Goal: Transaction & Acquisition: Purchase product/service

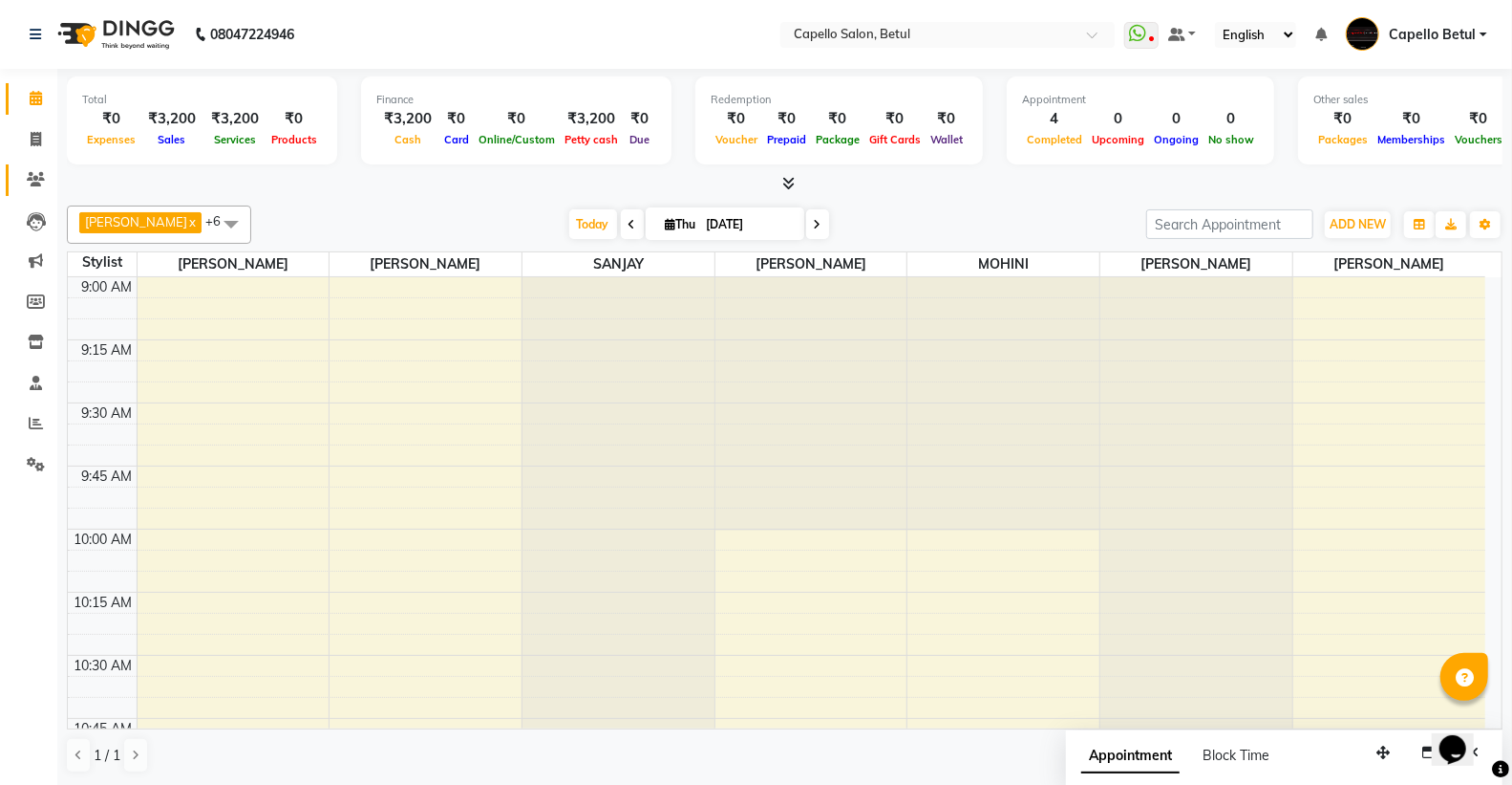
scroll to position [1593, 0]
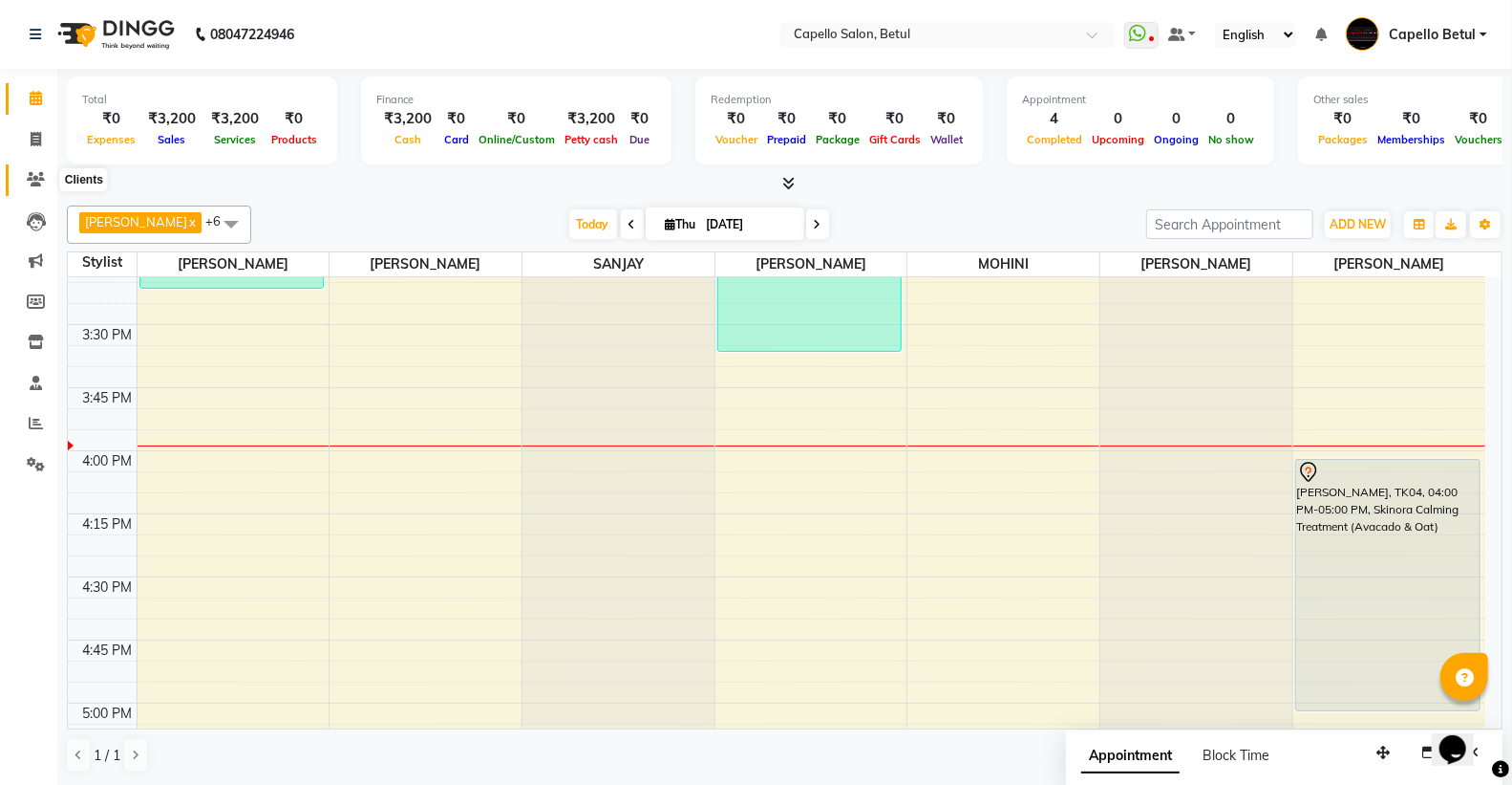
click at [26, 179] on icon at bounding box center [35, 179] width 19 height 15
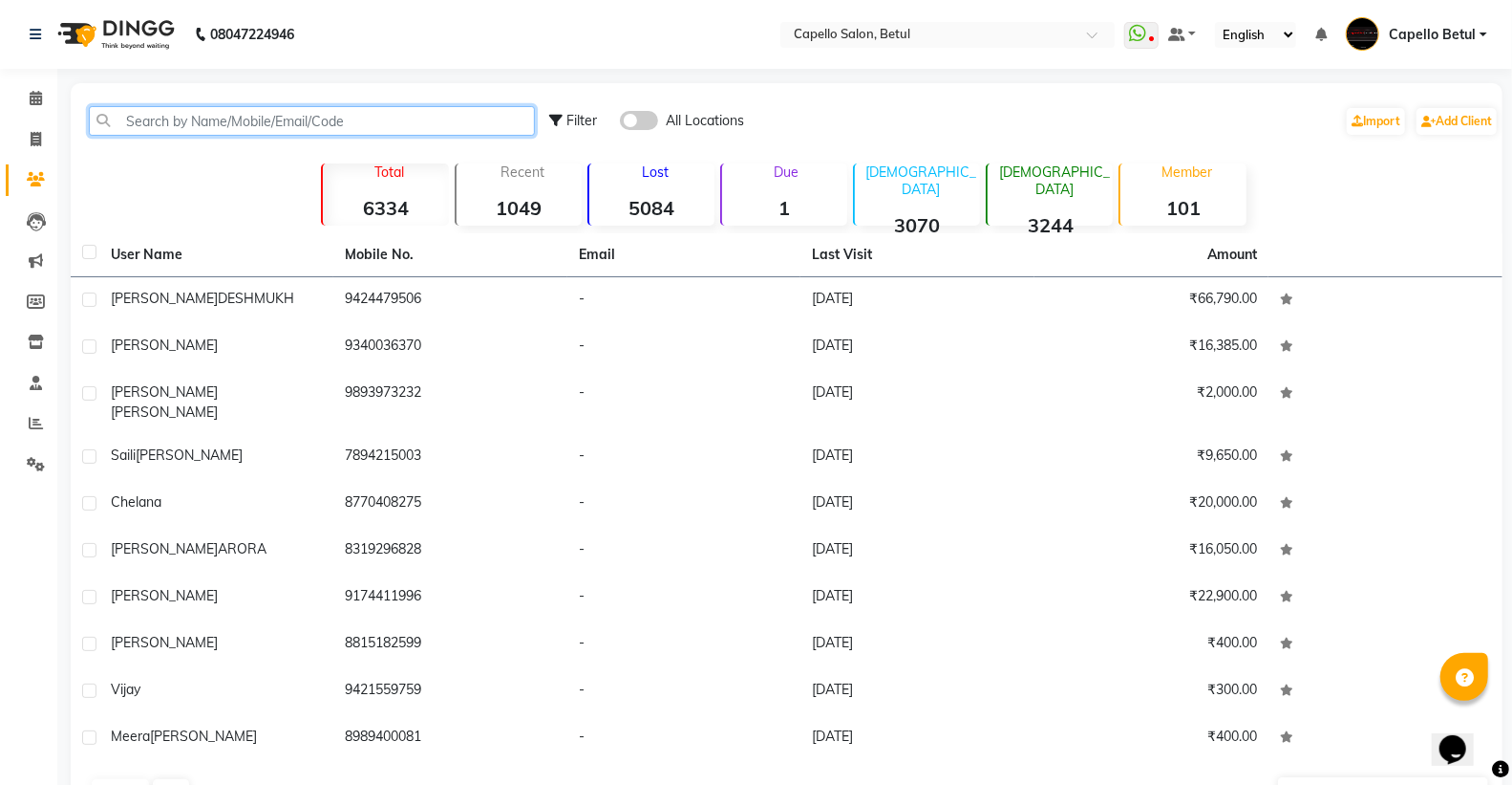
click at [118, 118] on input "text" at bounding box center [312, 120] width 446 height 29
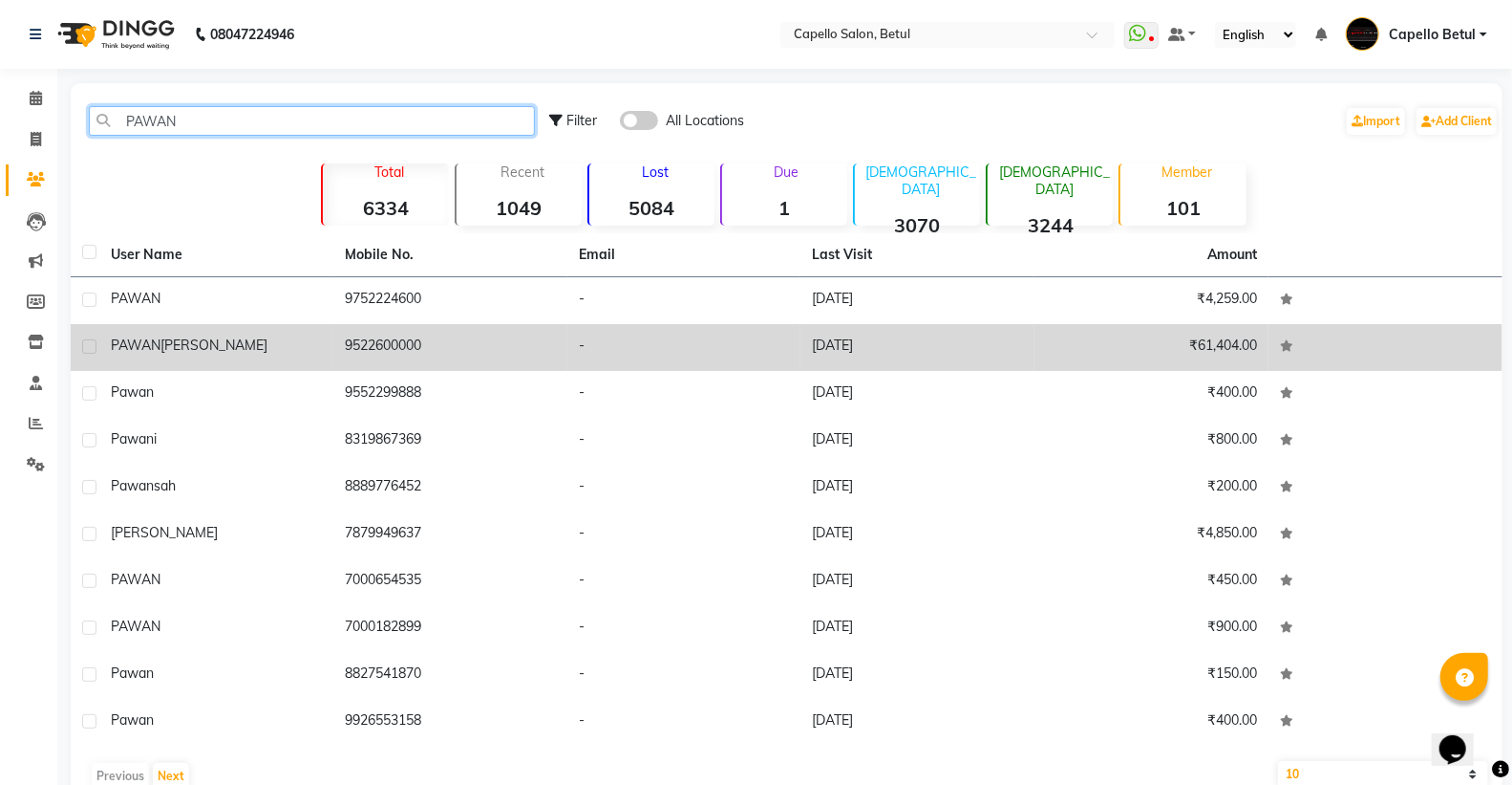
type input "PAWAN"
click at [138, 348] on span "PAWAN" at bounding box center [135, 346] width 50 height 18
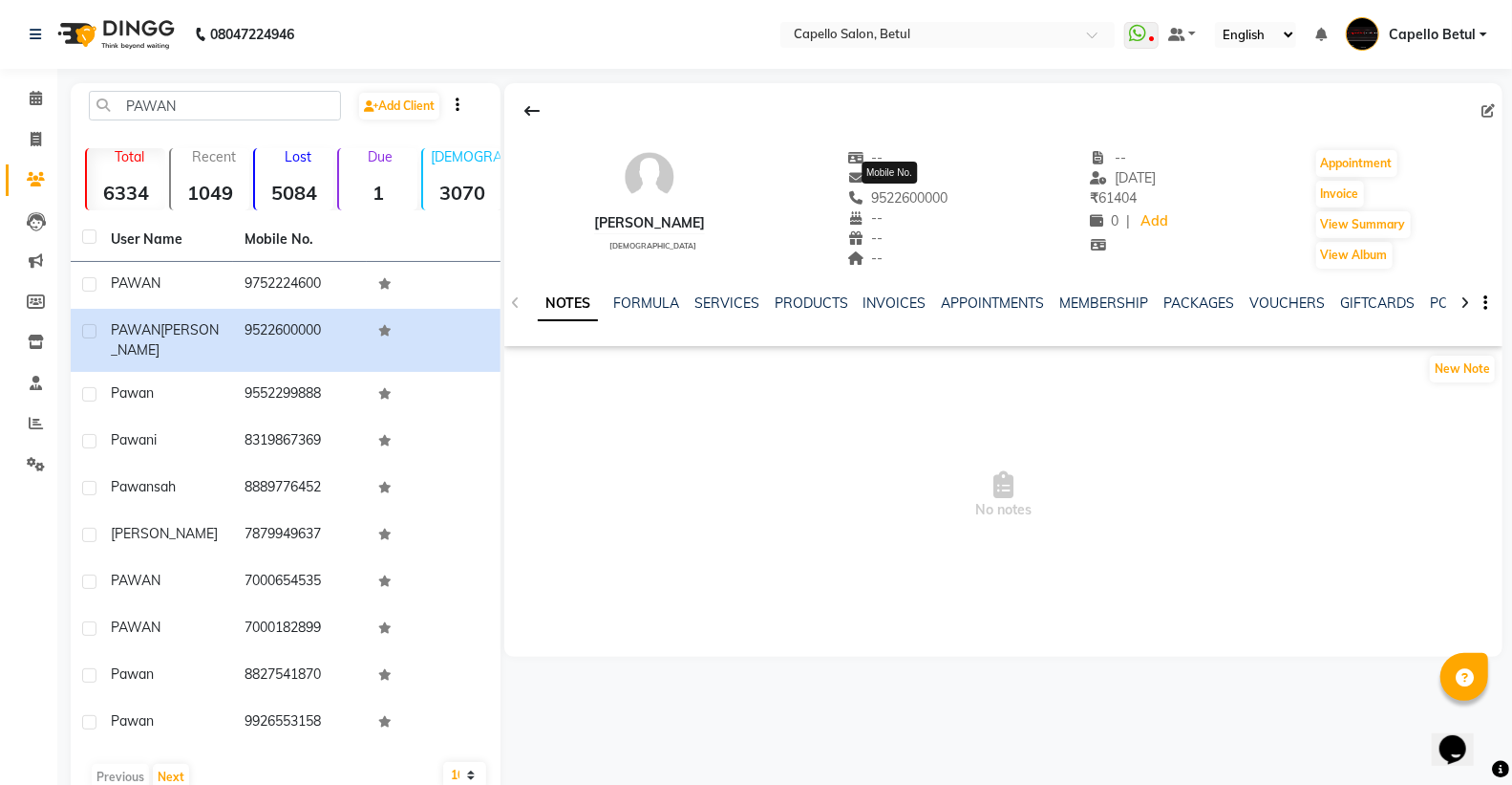
click at [908, 199] on span "9522600000" at bounding box center [897, 198] width 101 height 18
copy span "9522600000"
click at [42, 141] on span at bounding box center [36, 140] width 33 height 22
select select "service"
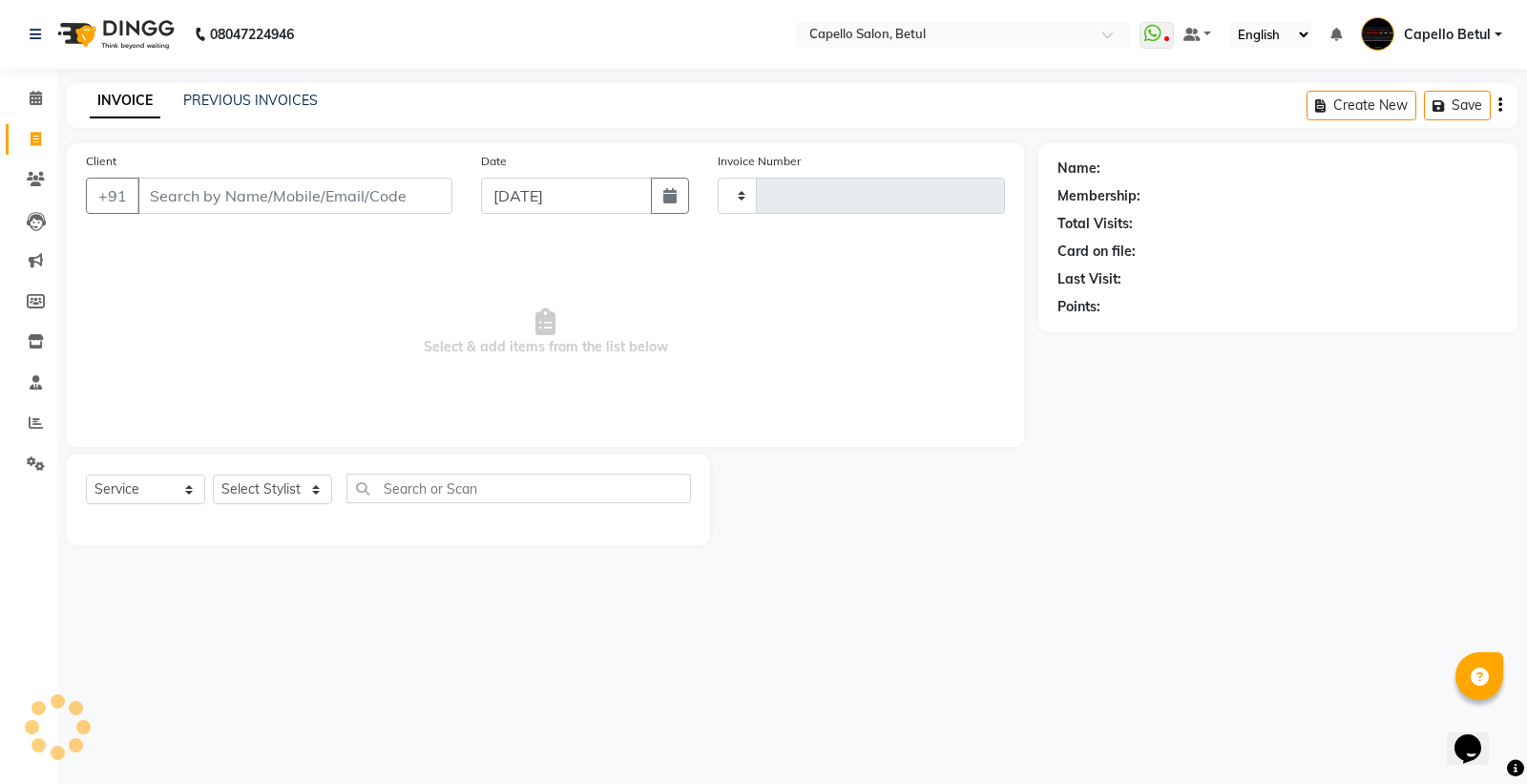
type input "0043"
select select "8951"
click at [294, 193] on input "Client" at bounding box center [295, 196] width 315 height 36
type input "9522600000"
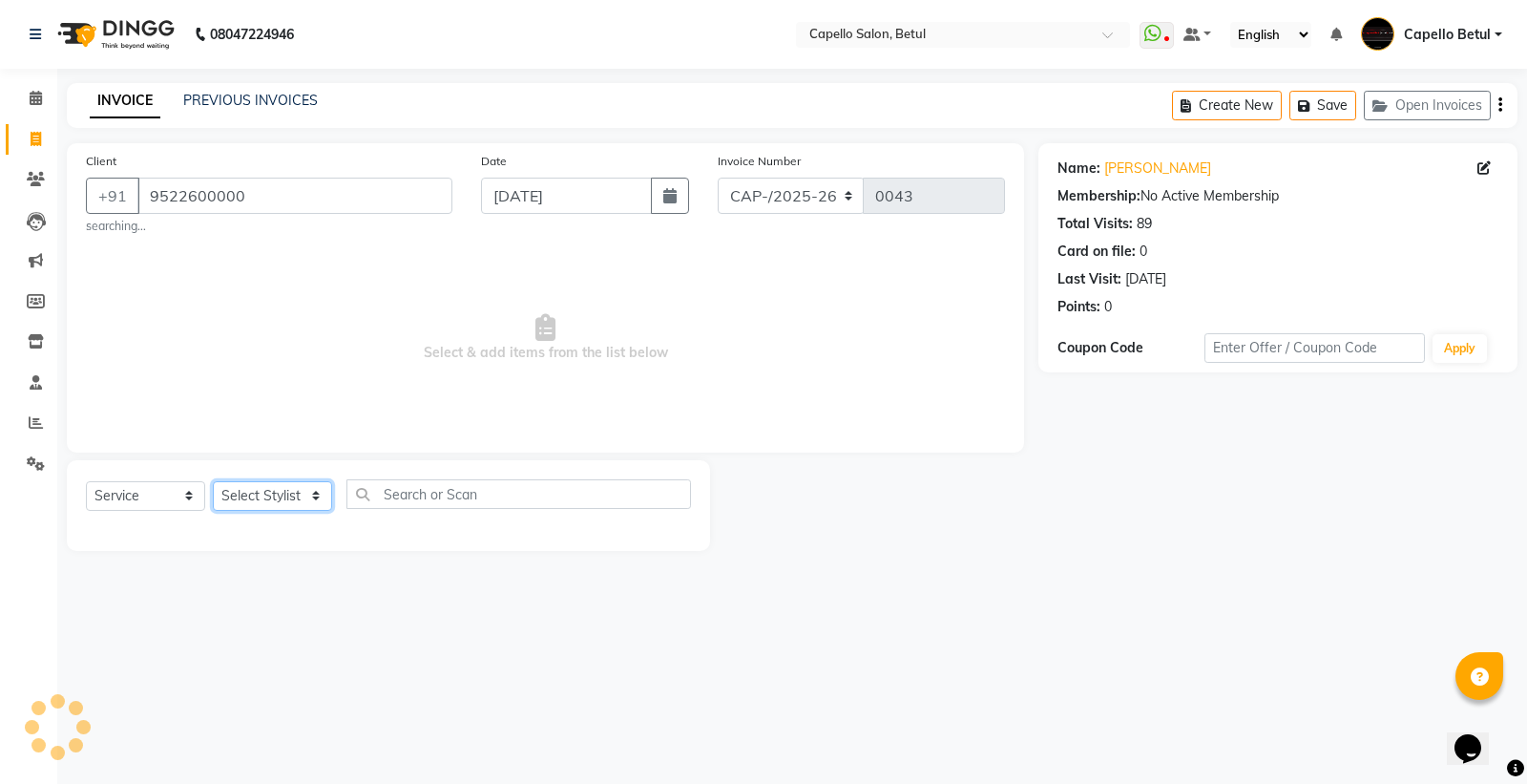
click at [255, 495] on select "Select Stylist" at bounding box center [273, 496] width 119 height 29
select select "20307"
click at [213, 481] on select "Select Stylist ADMIN Capello Betul [PERSON_NAME] [PERSON_NAME] POOJA SOLANKI (M…" at bounding box center [273, 496] width 119 height 29
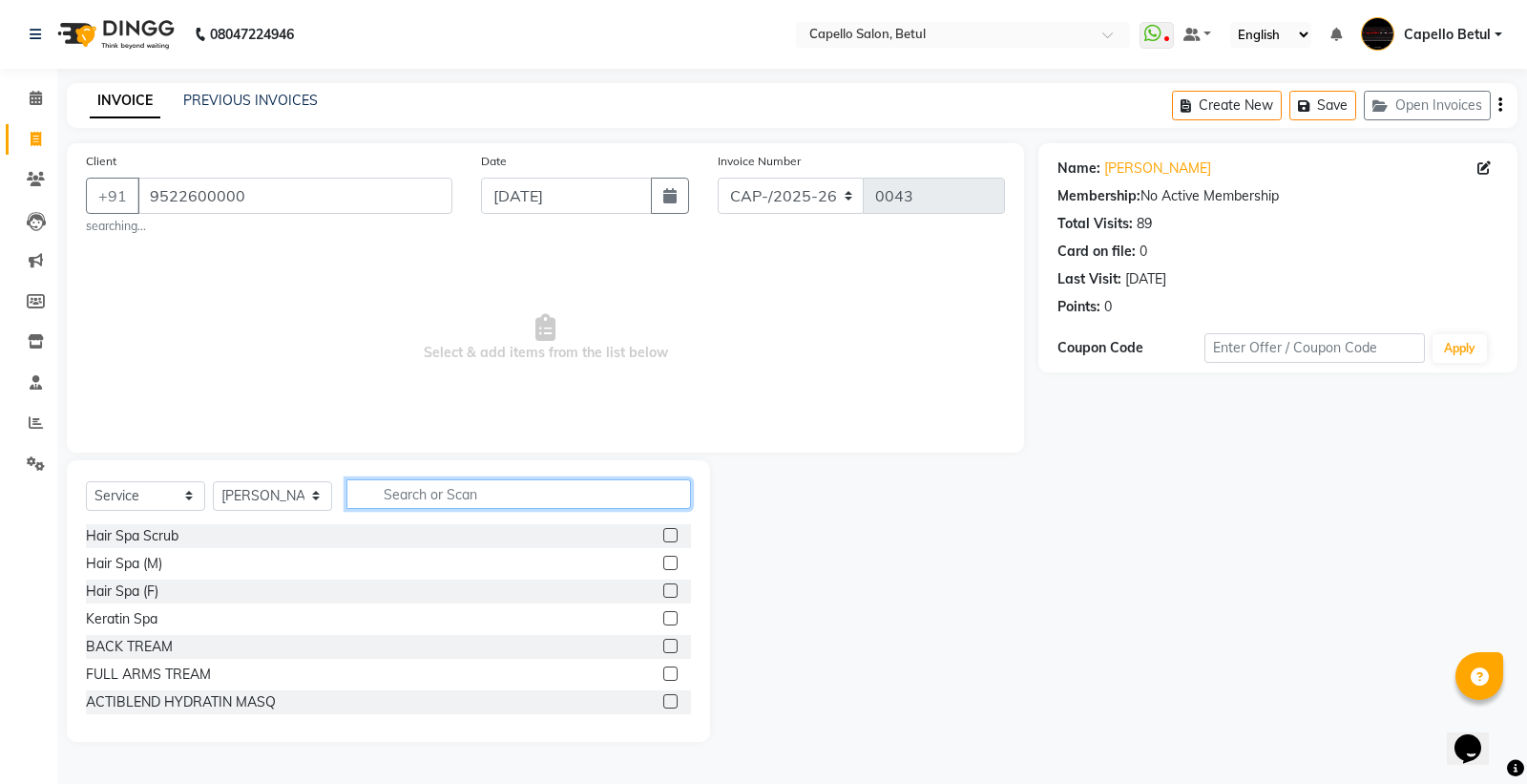
click at [403, 493] on input "text" at bounding box center [518, 494] width 344 height 29
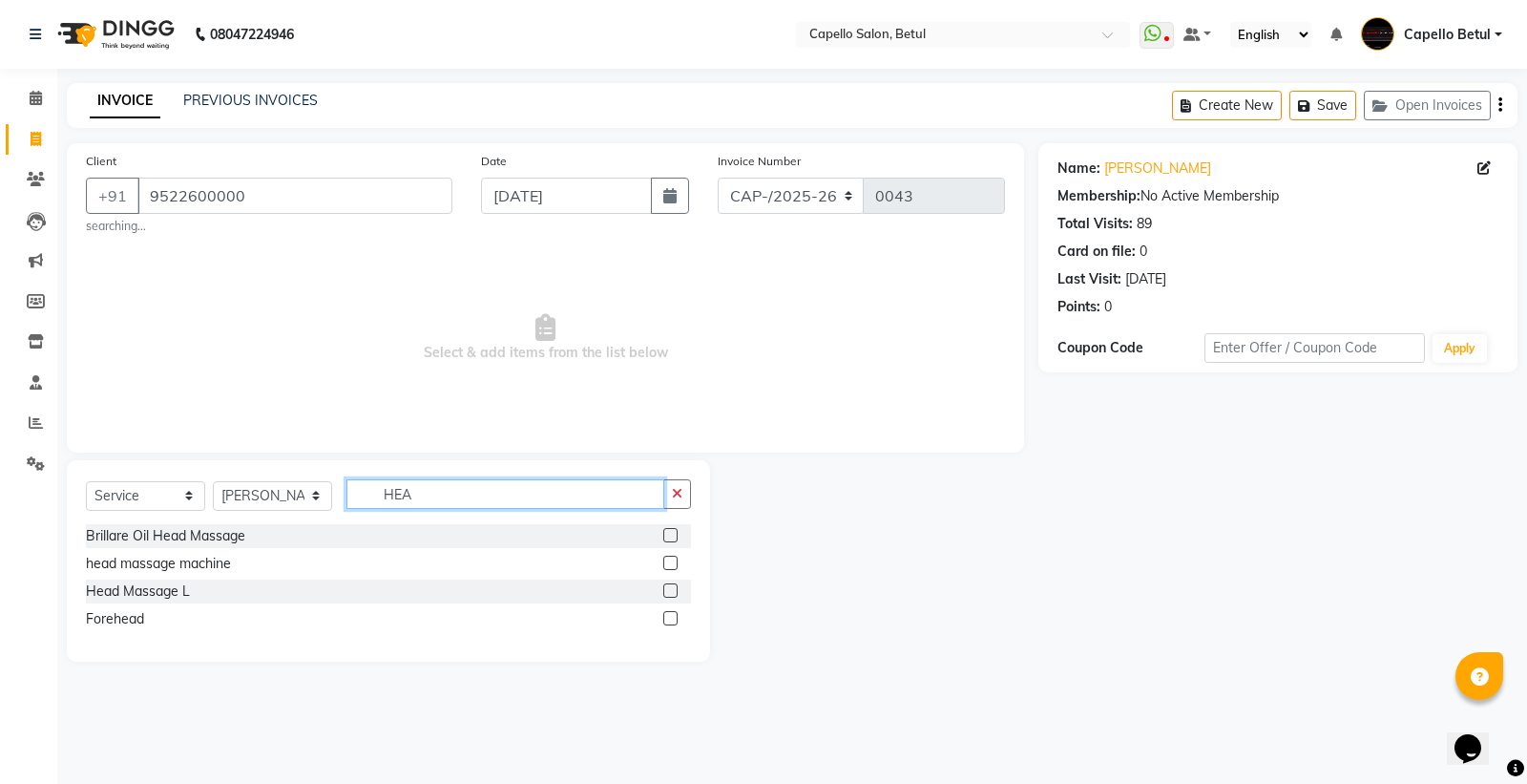
type input "HEA"
click at [671, 586] on label at bounding box center [671, 590] width 15 height 15
click at [671, 586] on input "checkbox" at bounding box center [670, 590] width 13 height 13
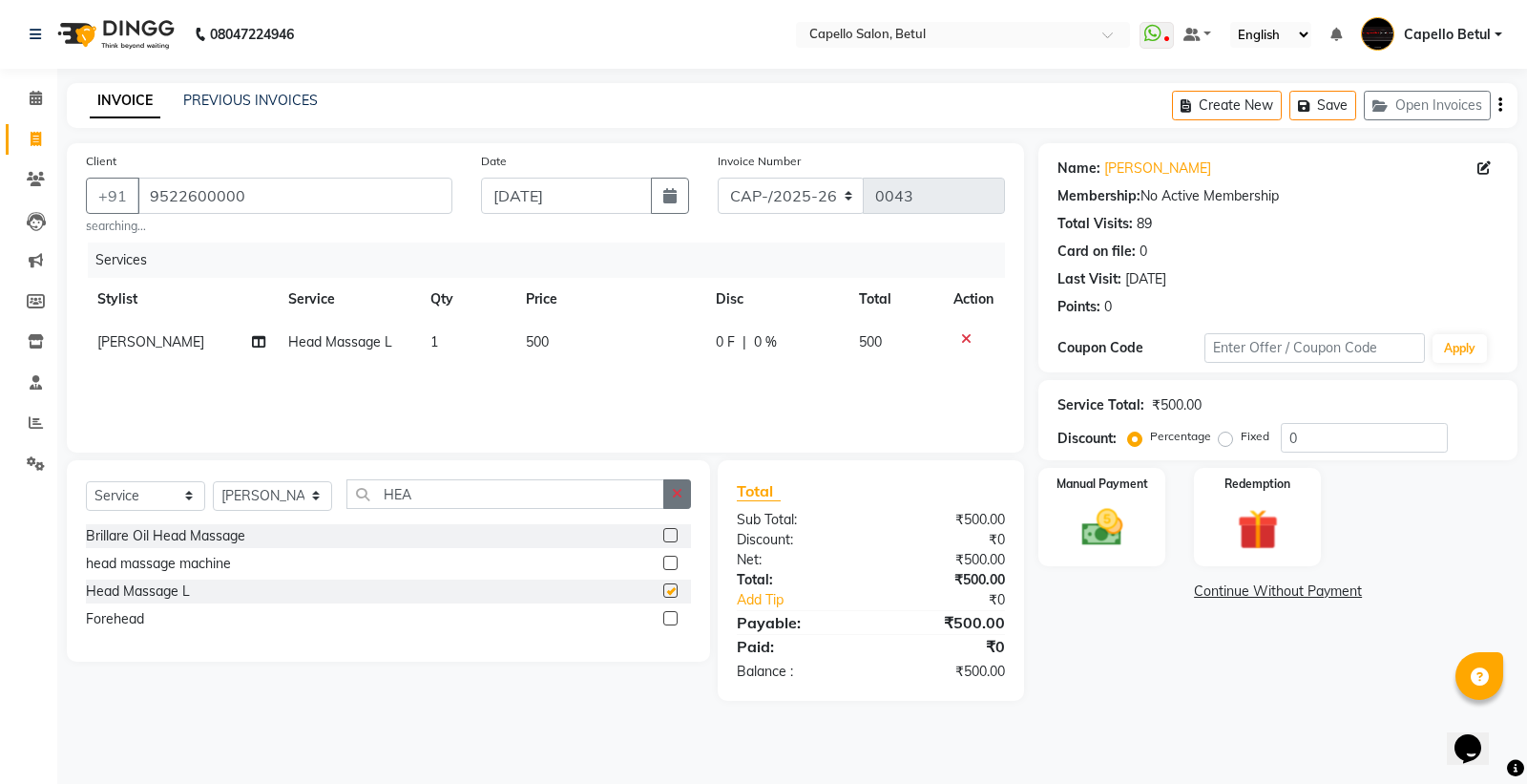
checkbox input "false"
click at [684, 501] on button "button" at bounding box center [677, 494] width 27 height 29
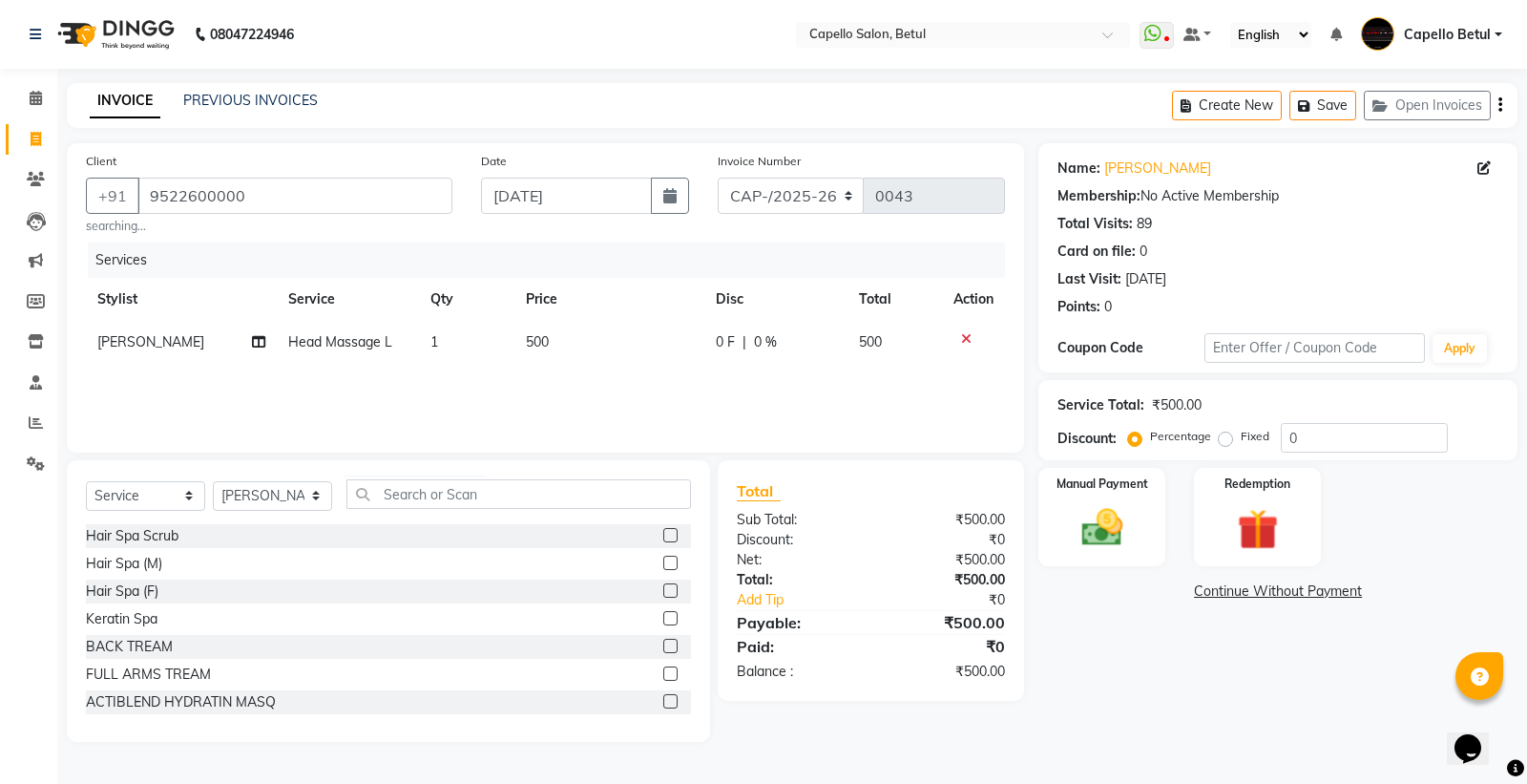
click at [577, 380] on div "Services Stylist Service Qty Price Disc Total Action [PERSON_NAME] Head Massage…" at bounding box center [545, 337] width 919 height 191
click at [542, 394] on div "Services Stylist Service Qty Price Disc Total Action [PERSON_NAME] Head Massage…" at bounding box center [545, 337] width 919 height 191
drag, startPoint x: 605, startPoint y: 330, endPoint x: 604, endPoint y: 341, distance: 11.0
click at [604, 341] on td "500" at bounding box center [609, 342] width 190 height 43
select select "20307"
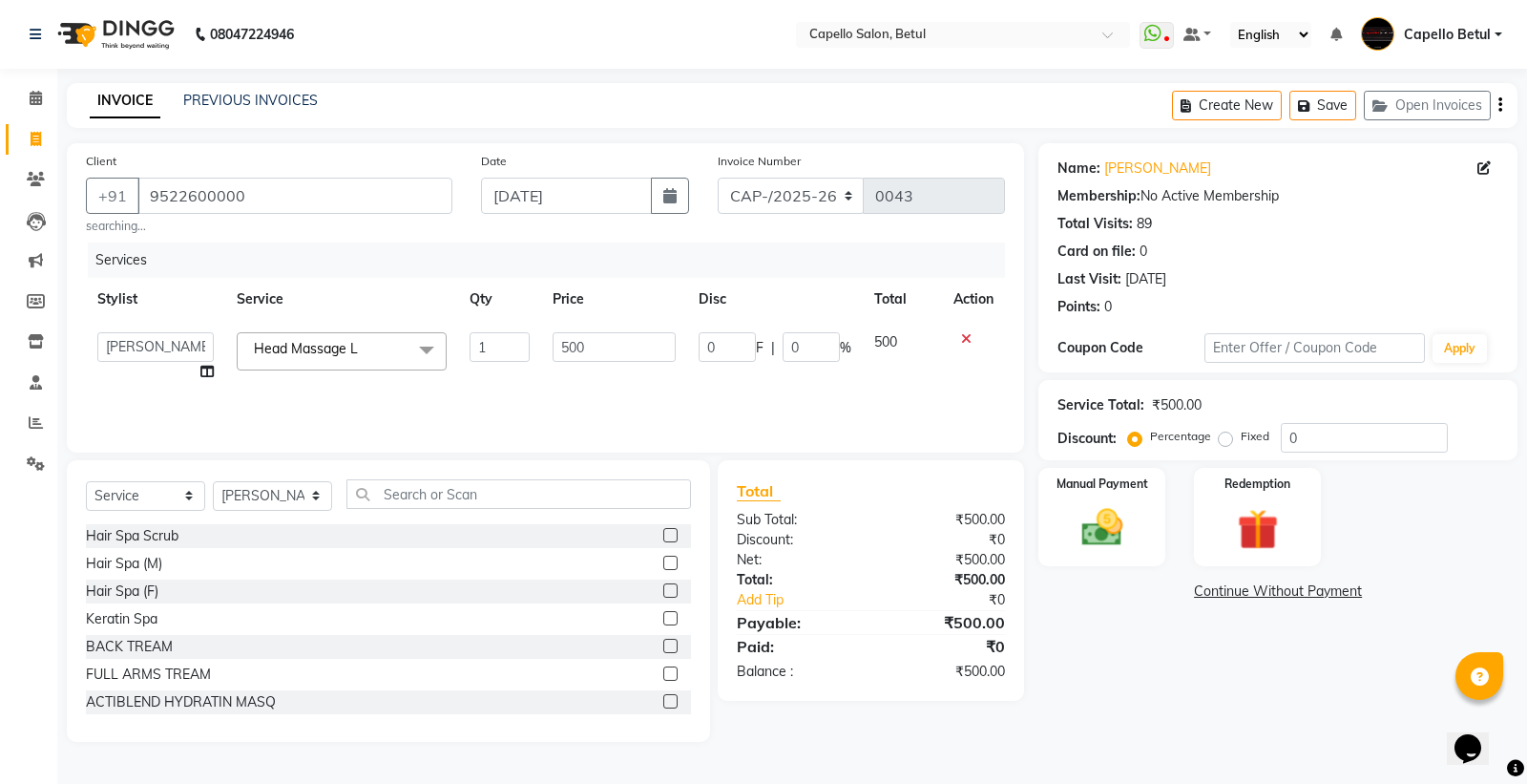
click at [595, 358] on input "500" at bounding box center [614, 347] width 123 height 29
type input "5"
type input "700"
click at [511, 401] on div "Services Stylist Service Qty Price Disc Total Action ADMIN Capello Betul [PERSO…" at bounding box center [545, 337] width 919 height 191
click at [188, 398] on div "Services Stylist Service Qty Price Disc Total Action [PERSON_NAME] Head Massage…" at bounding box center [545, 337] width 919 height 191
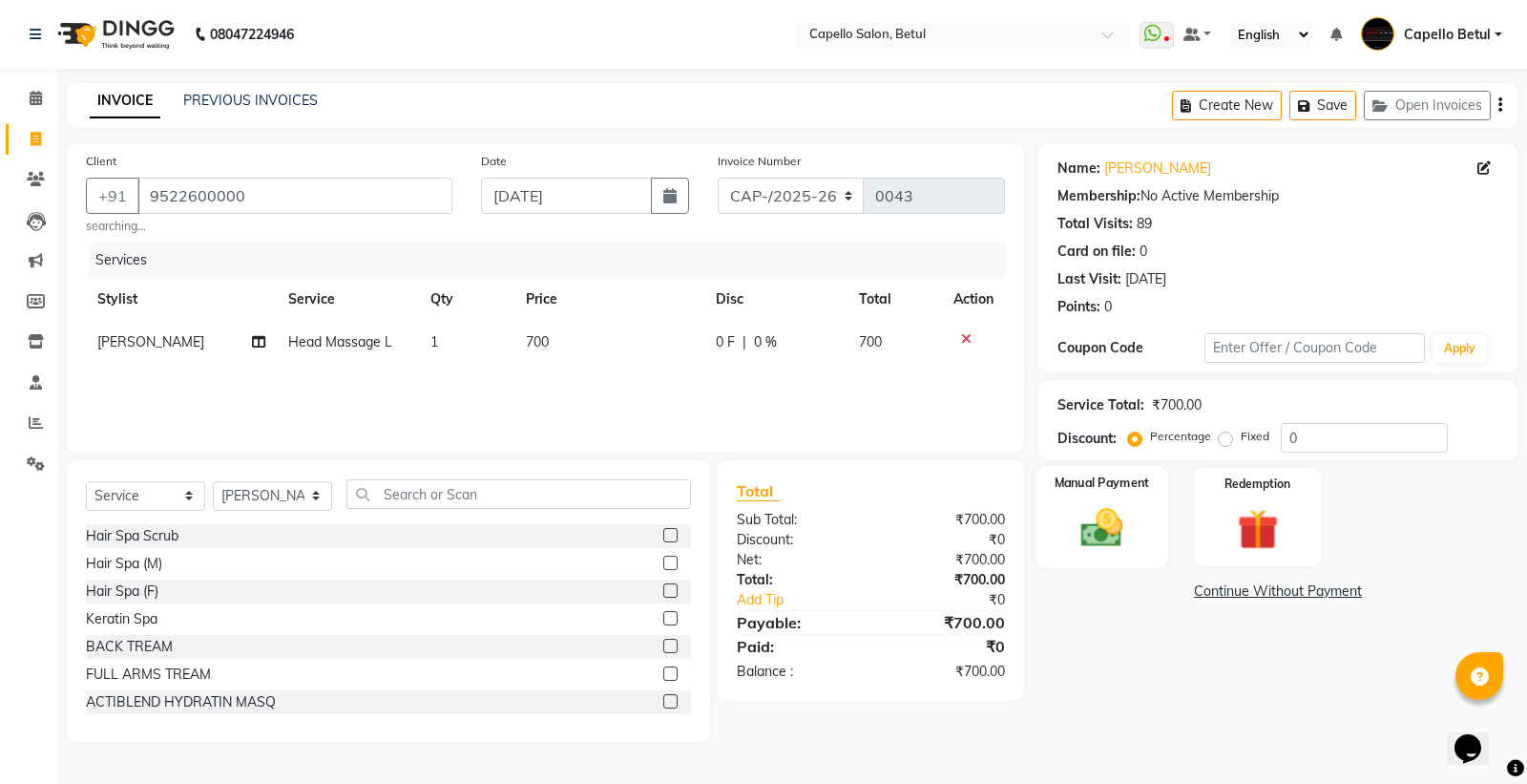
click at [1116, 529] on img at bounding box center [1102, 528] width 68 height 49
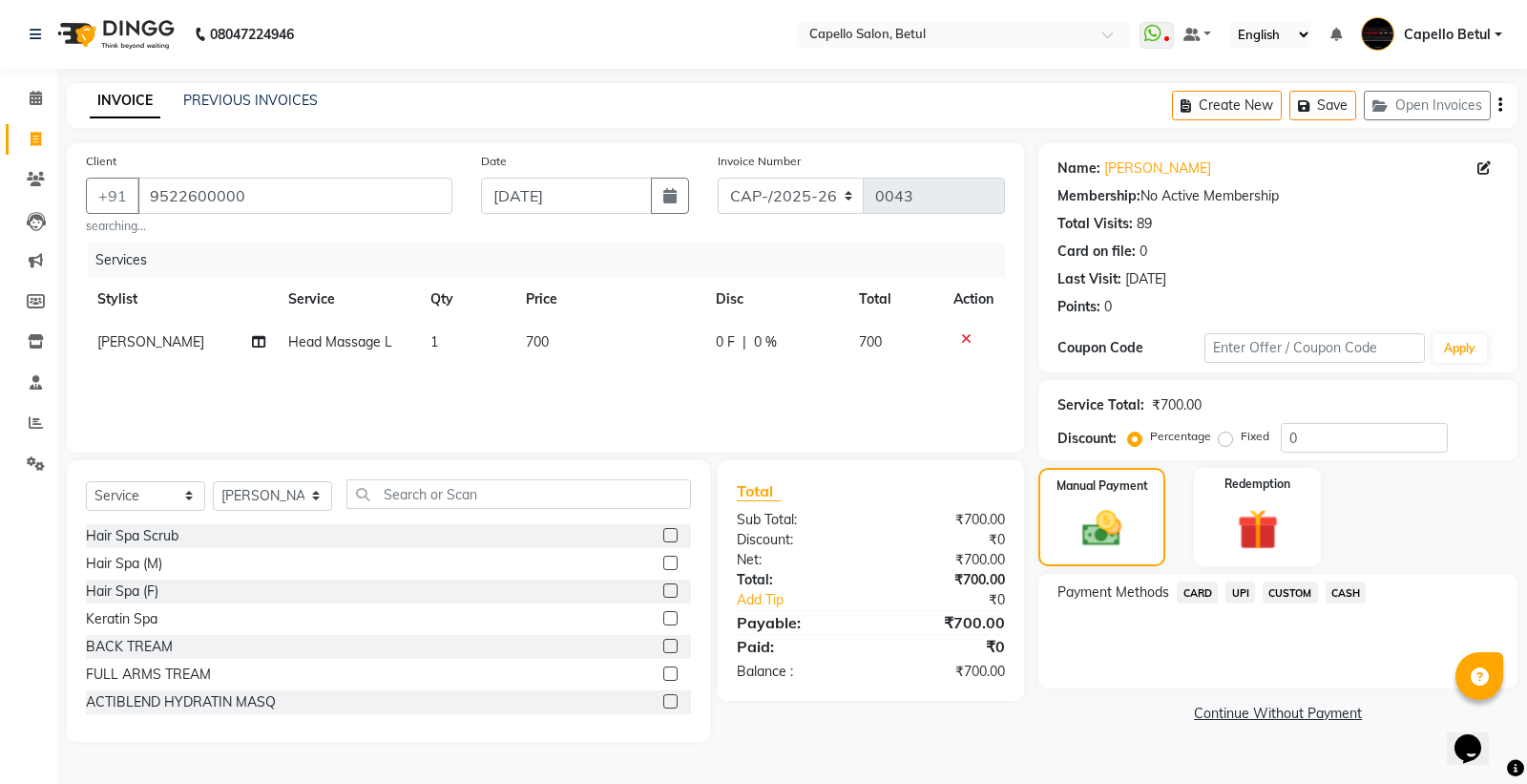
click at [1253, 589] on span "UPI" at bounding box center [1241, 592] width 29 height 22
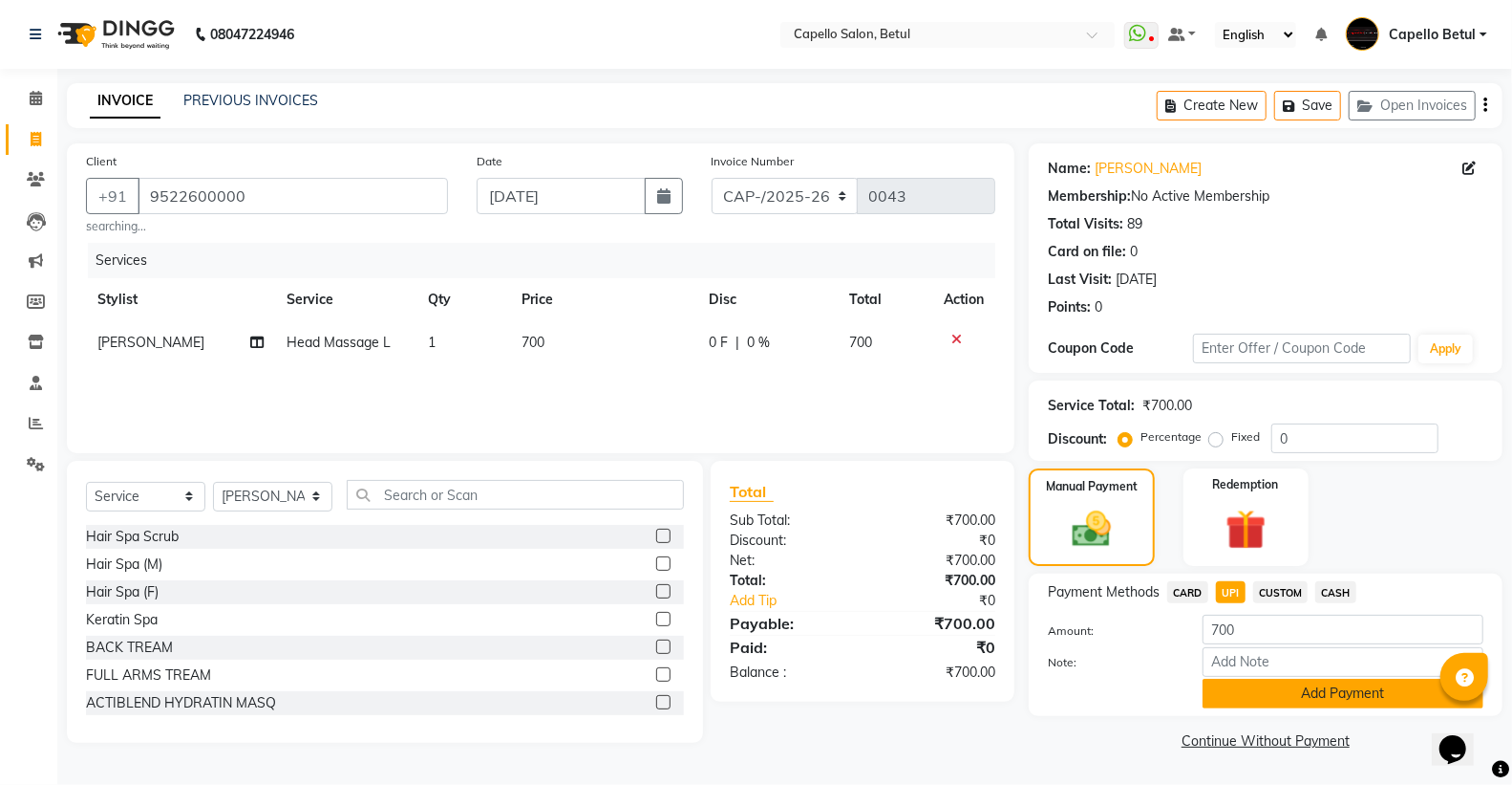
click at [1315, 694] on button "Add Payment" at bounding box center [1343, 693] width 281 height 29
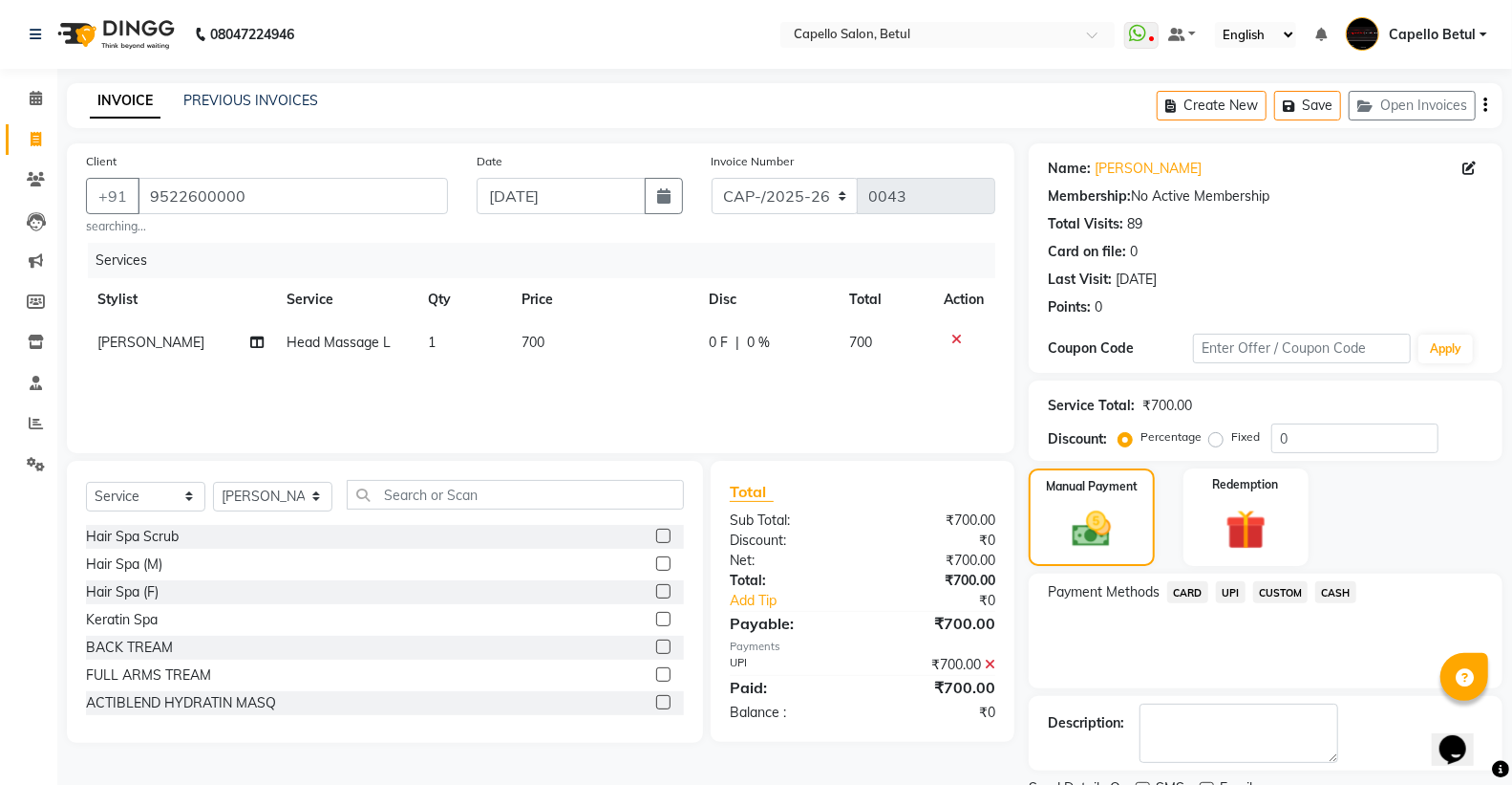
scroll to position [79, 0]
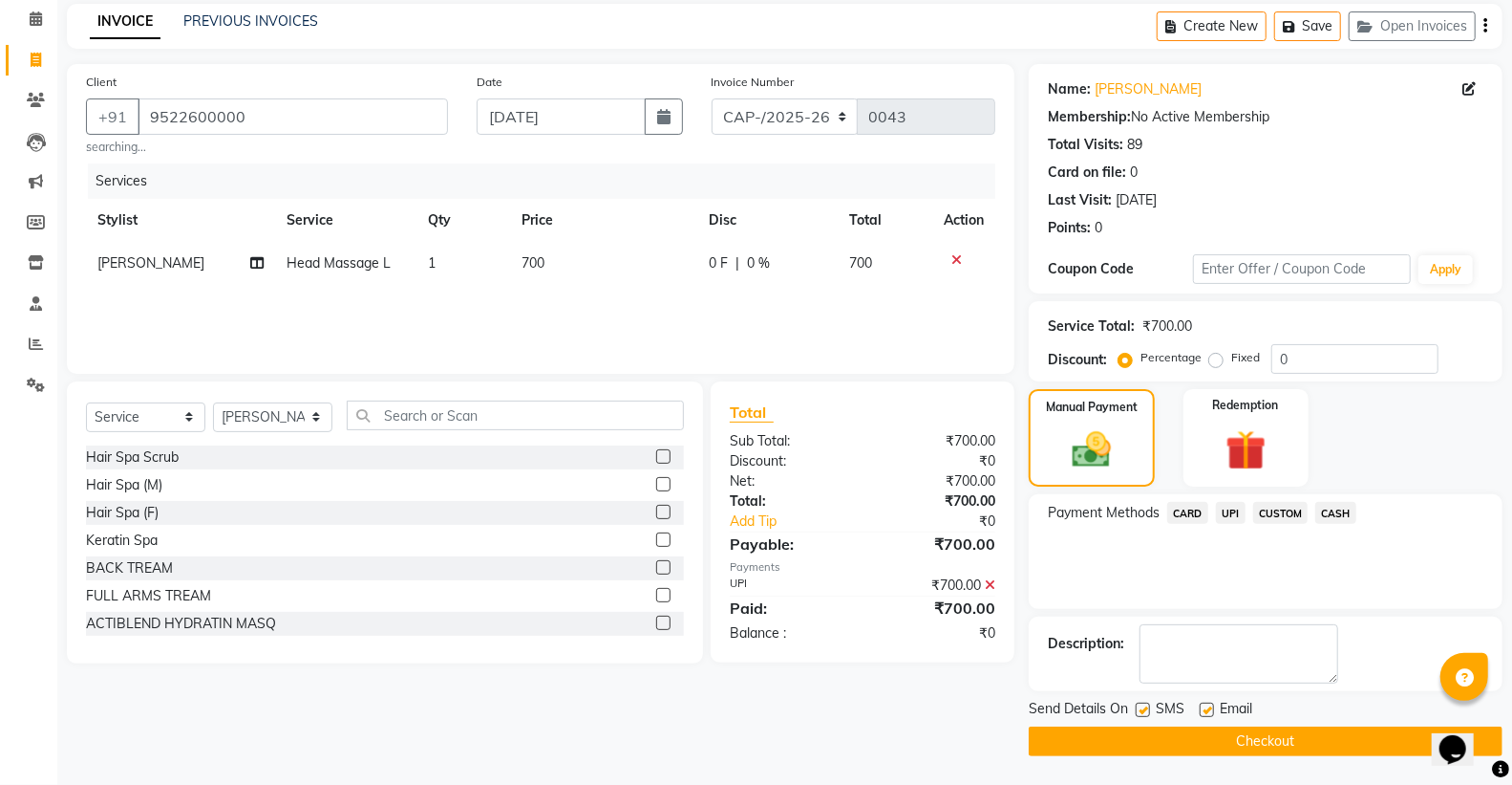
click at [1274, 729] on button "Checkout" at bounding box center [1265, 741] width 474 height 29
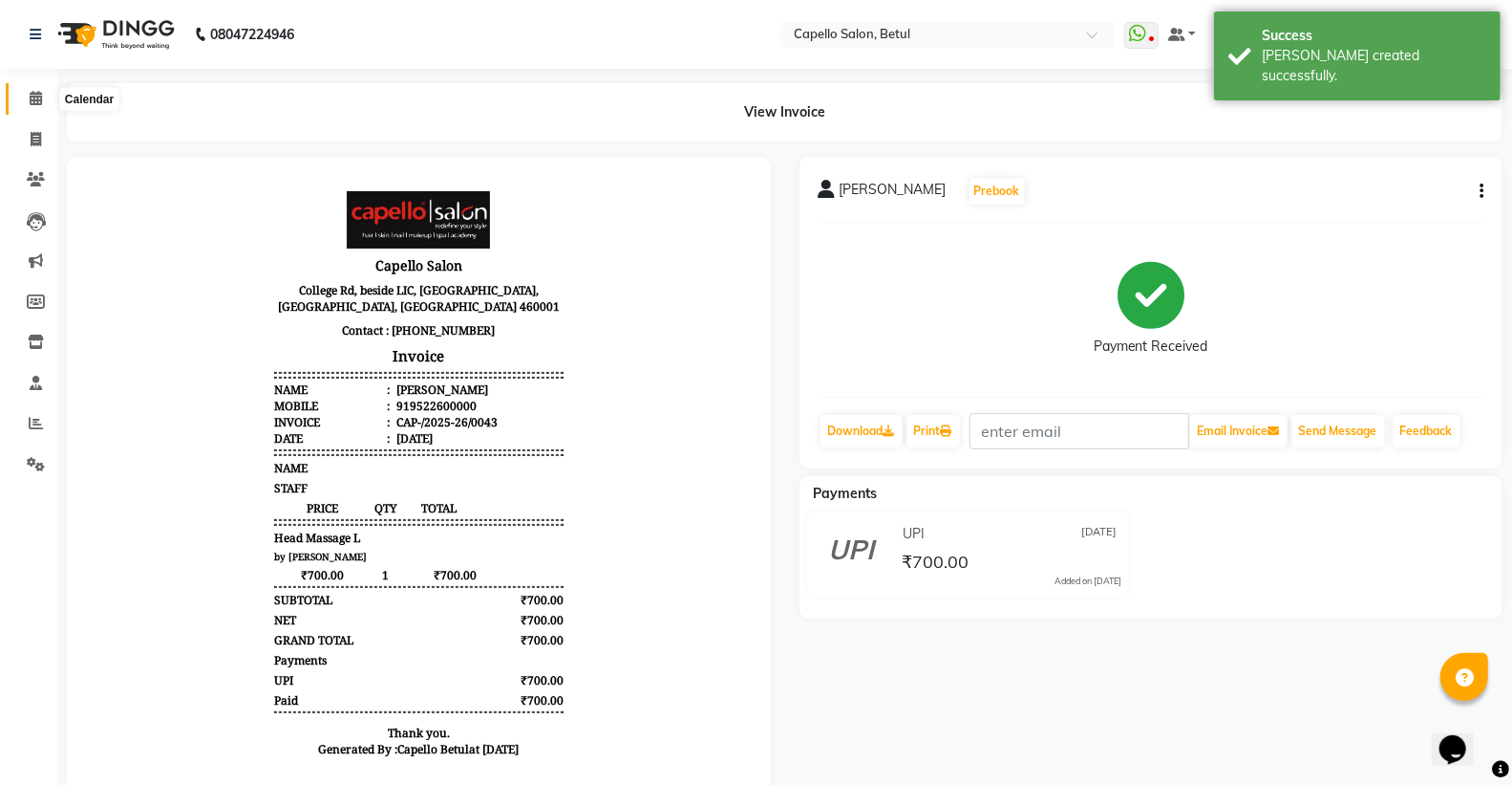
click at [42, 103] on span at bounding box center [36, 99] width 33 height 22
